Goal: Go to known website: Access a specific website the user already knows

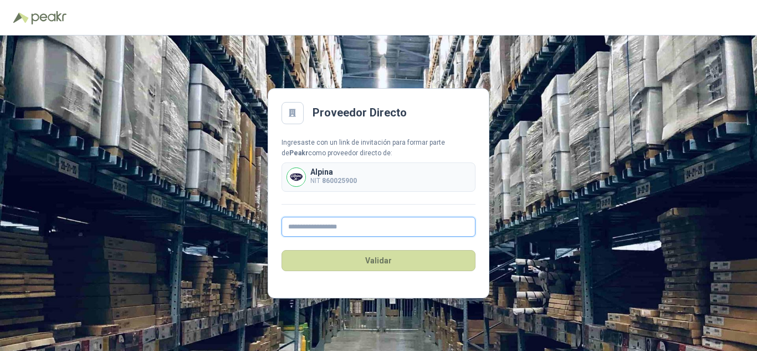
click at [321, 222] on input "text" at bounding box center [379, 227] width 194 height 20
type input "**********"
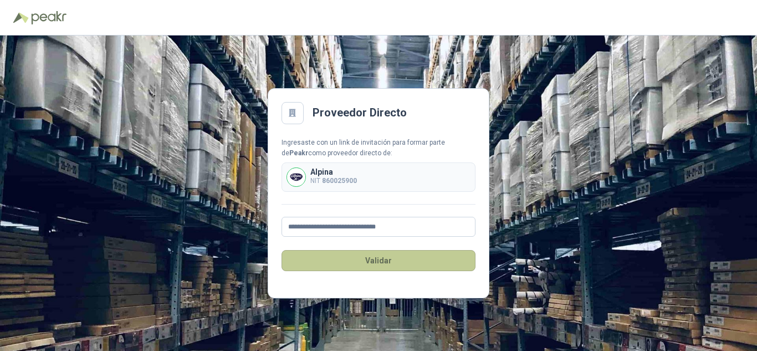
click at [381, 259] on button "Validar" at bounding box center [379, 260] width 194 height 21
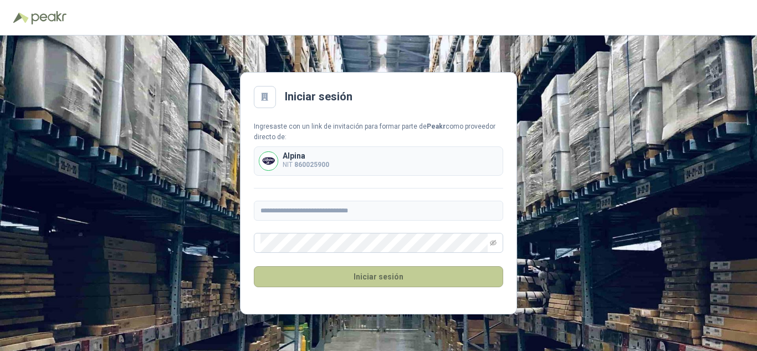
click at [369, 276] on button "Iniciar sesión" at bounding box center [378, 276] width 249 height 21
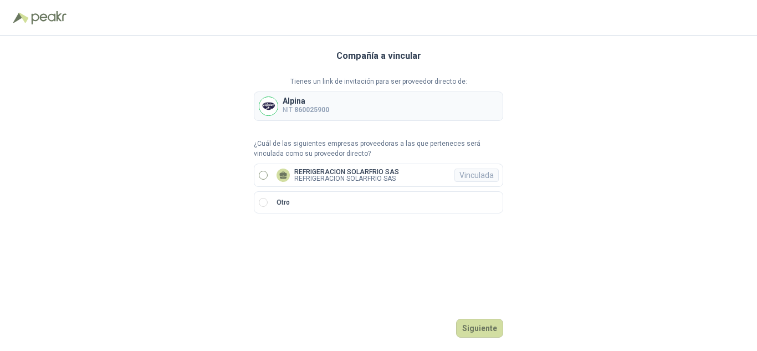
click at [341, 175] on p "REFRIGERACION SOLARFRIO SAS" at bounding box center [346, 178] width 105 height 7
click at [487, 323] on button "Ingresar" at bounding box center [482, 328] width 44 height 19
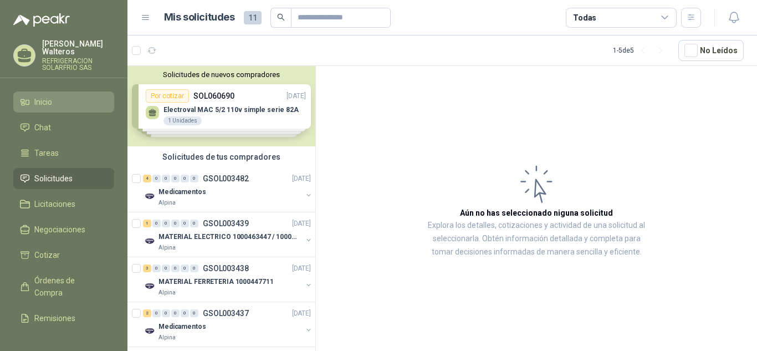
click at [53, 96] on li "Inicio" at bounding box center [64, 102] width 88 height 12
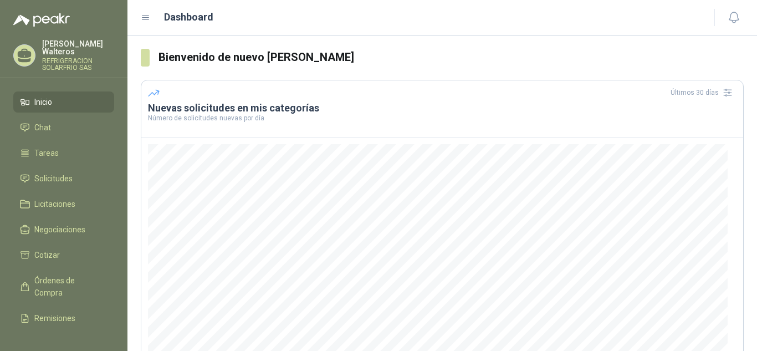
scroll to position [149, 0]
